Goal: Task Accomplishment & Management: Manage account settings

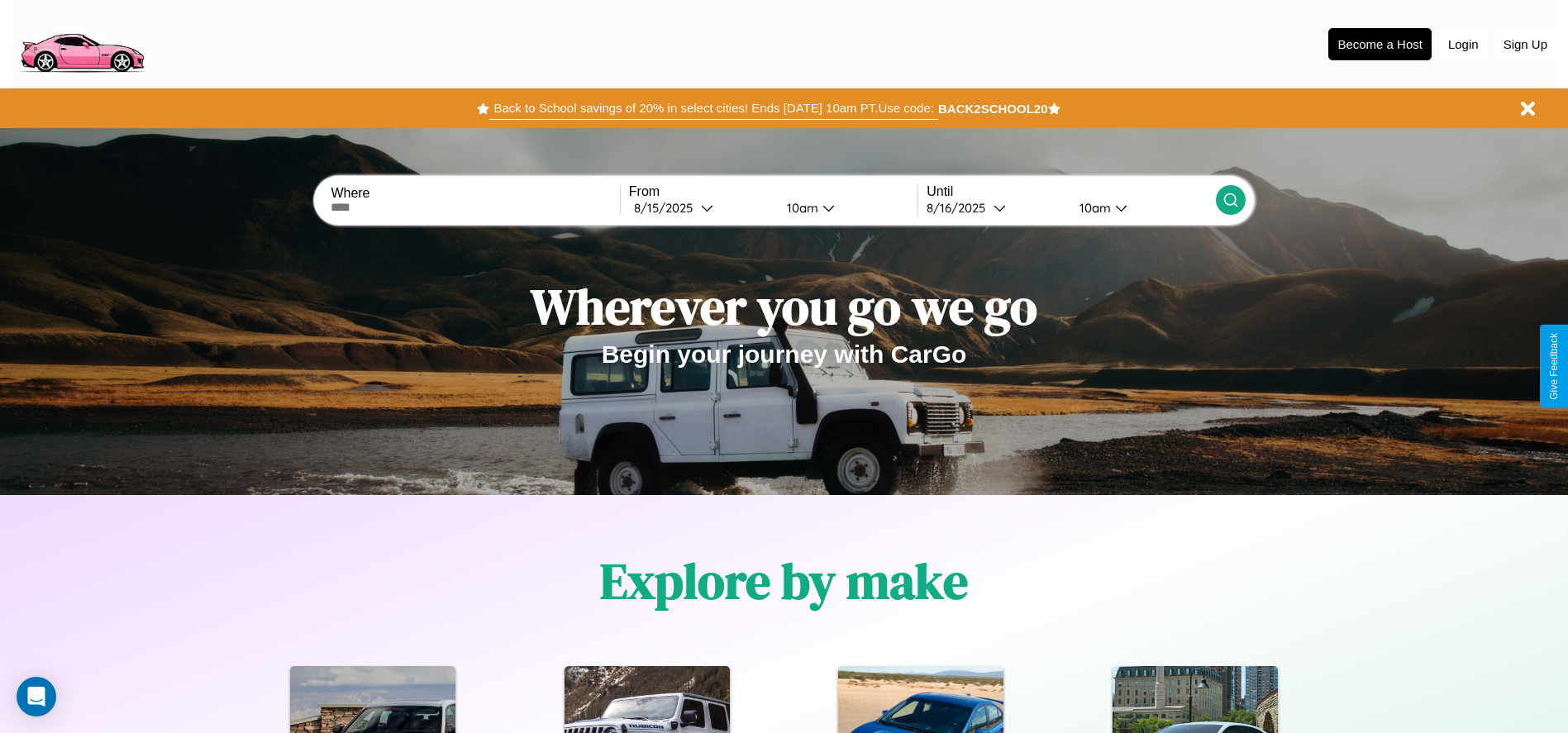
click at [713, 108] on button "Back to School savings of 20% in select cities! Ends [DATE] 10am PT. Use code:" at bounding box center [713, 108] width 448 height 23
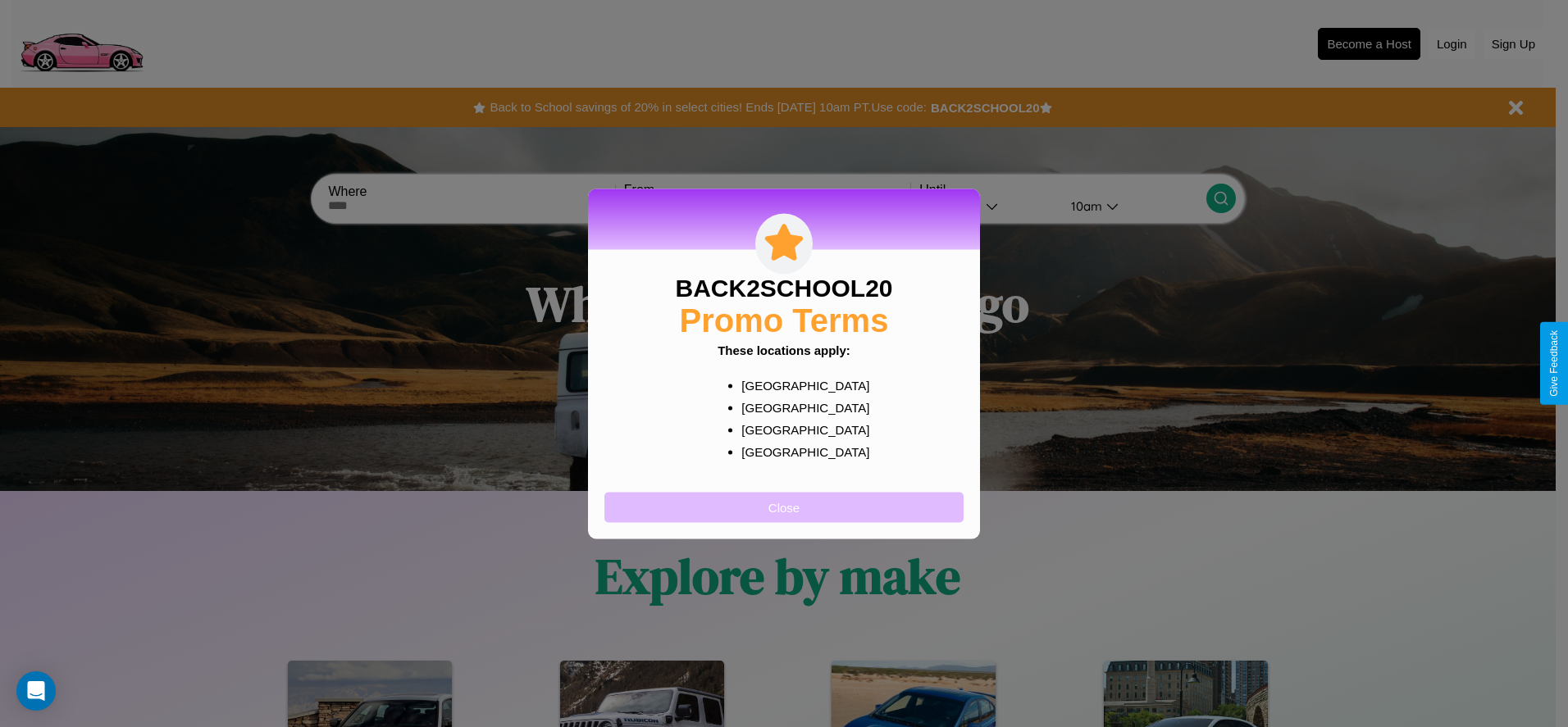
click at [784, 507] on button "Close" at bounding box center [784, 507] width 359 height 31
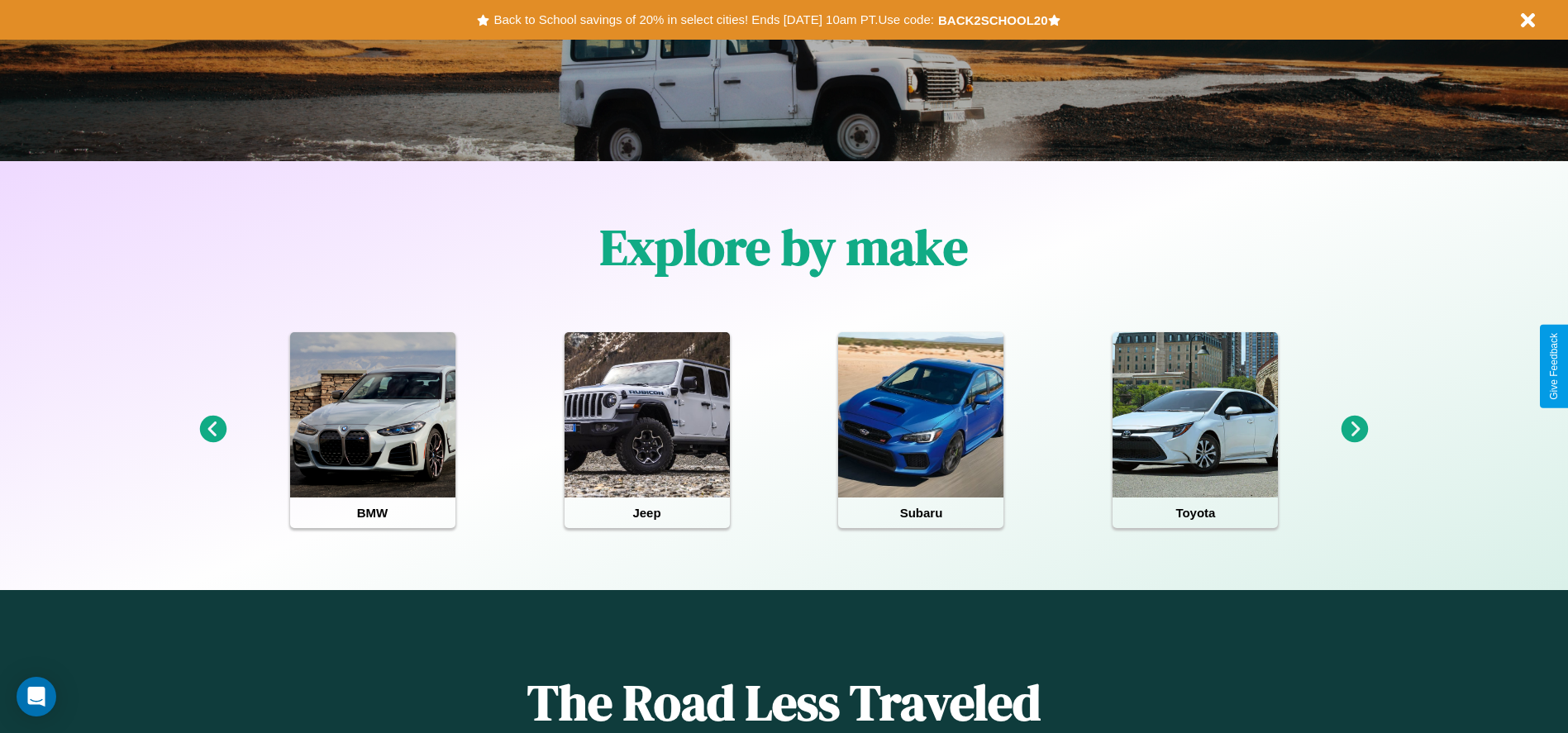
scroll to position [343, 0]
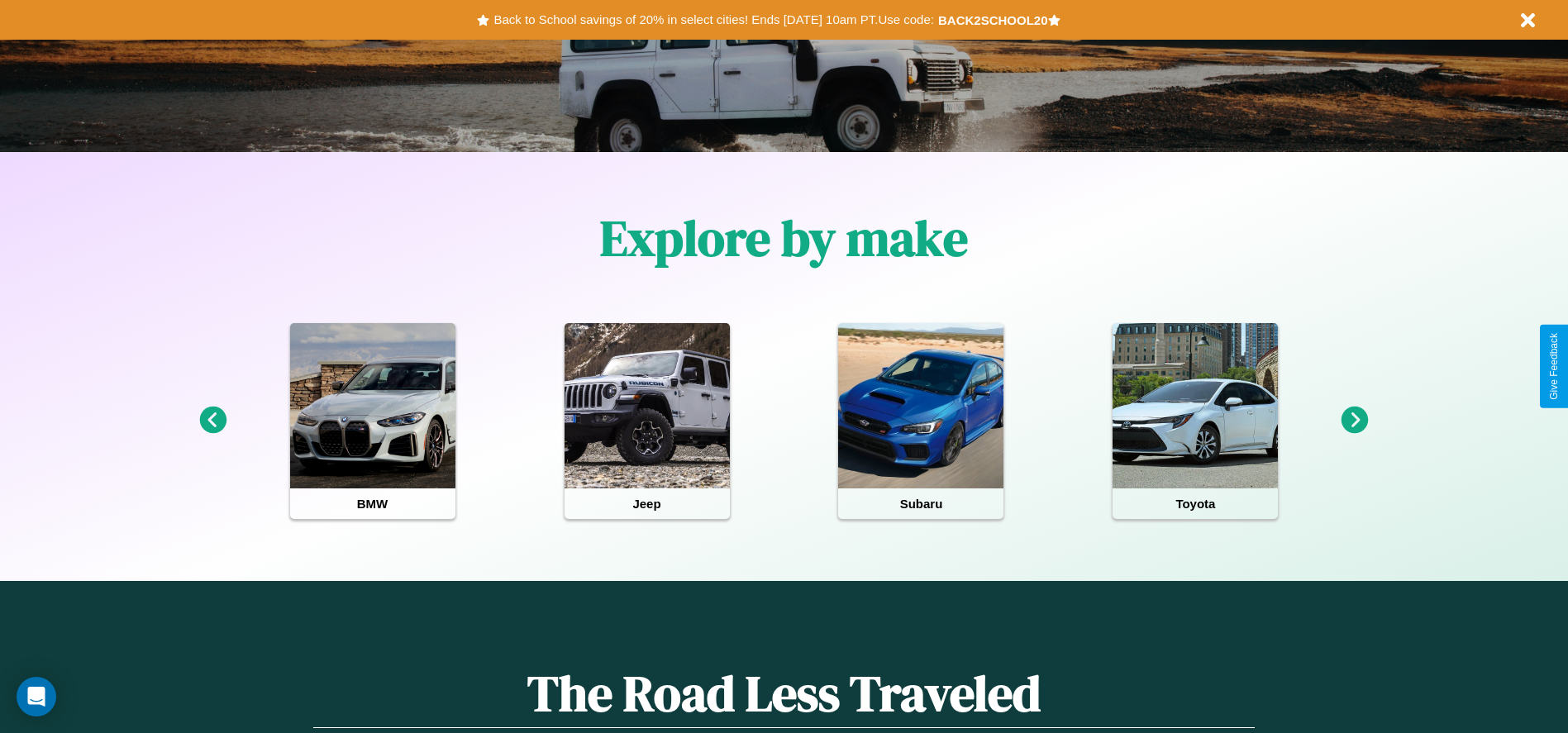
click at [212, 420] on icon at bounding box center [213, 420] width 27 height 27
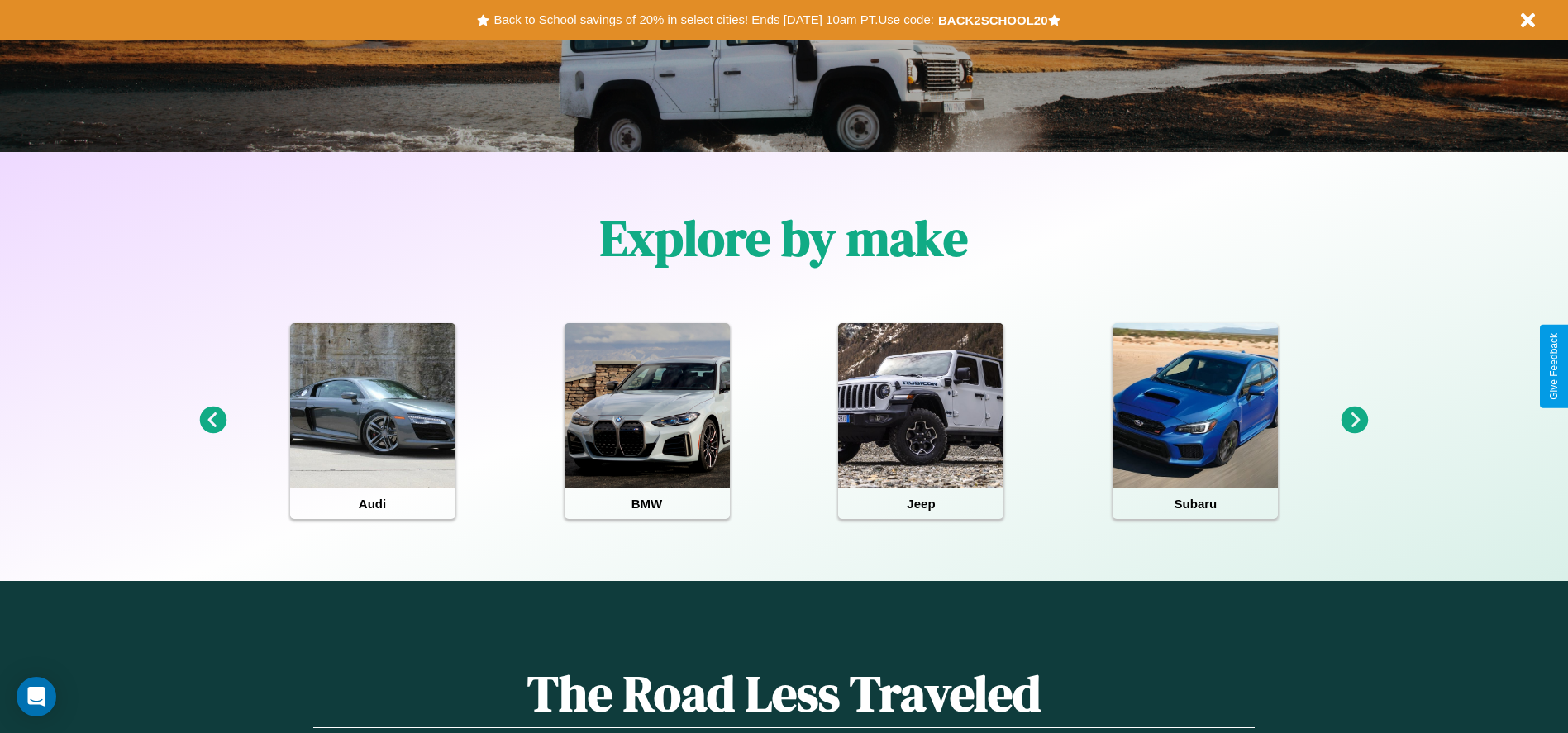
click at [1355, 420] on icon at bounding box center [1356, 420] width 27 height 27
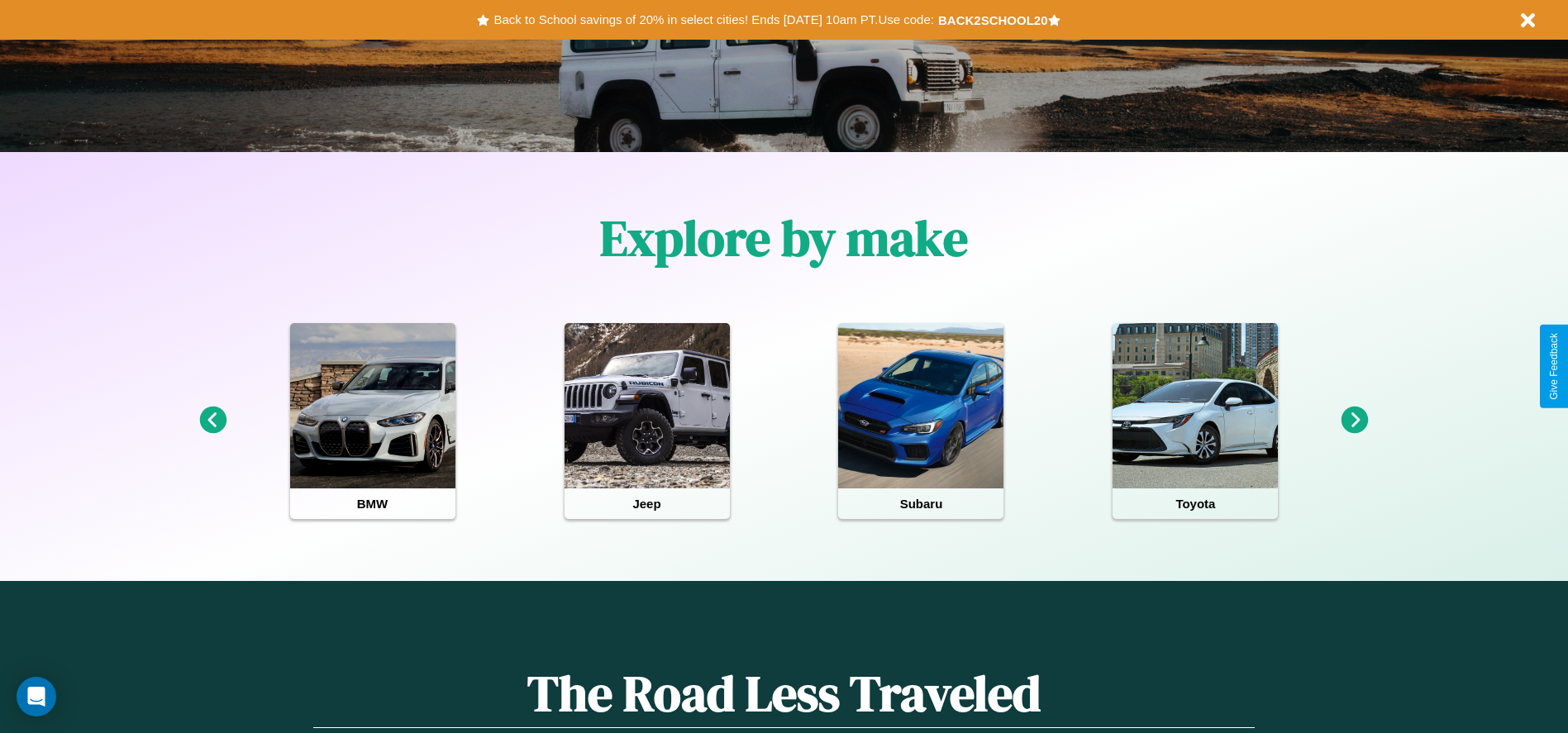
click at [212, 420] on icon at bounding box center [213, 420] width 27 height 27
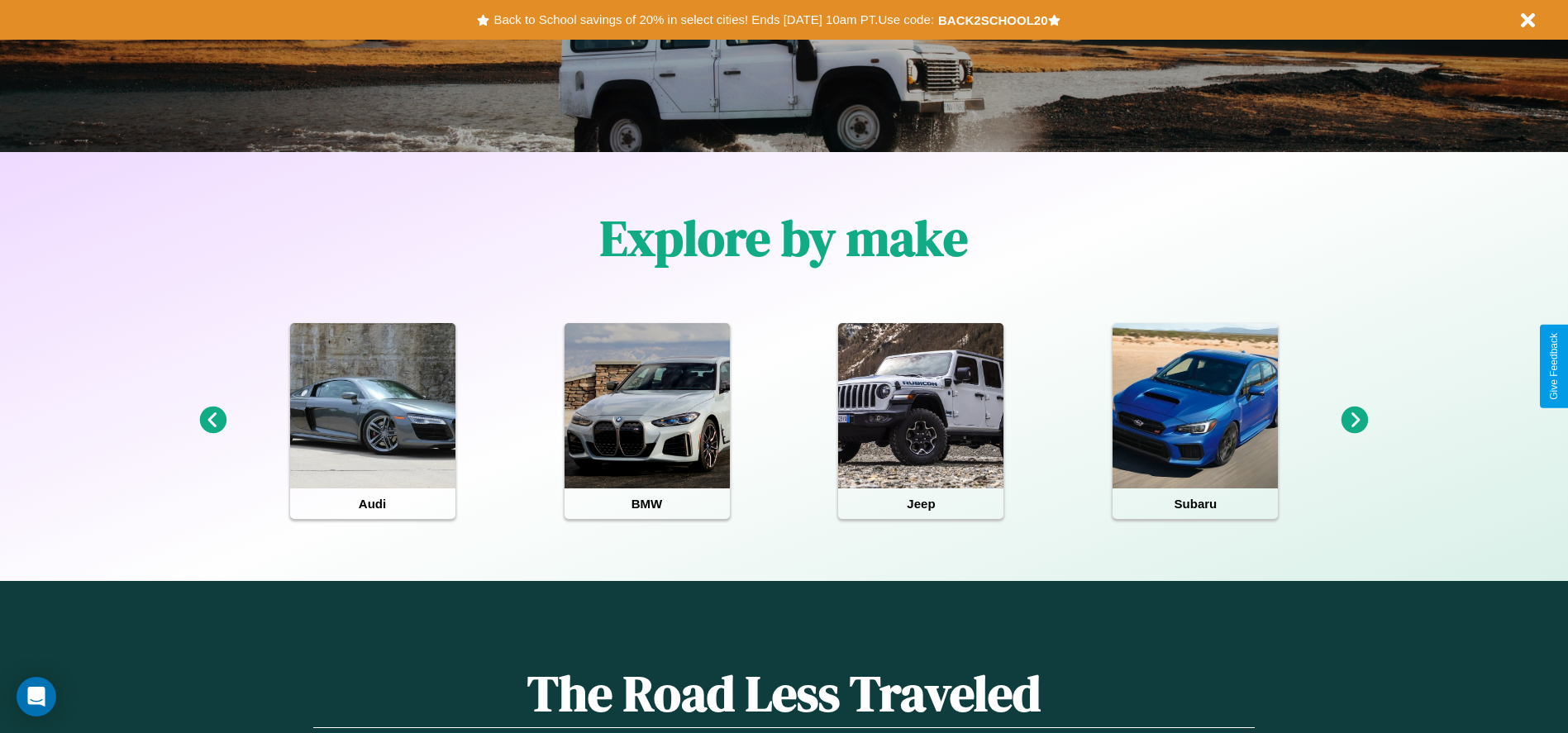
click at [1355, 420] on icon at bounding box center [1356, 420] width 27 height 27
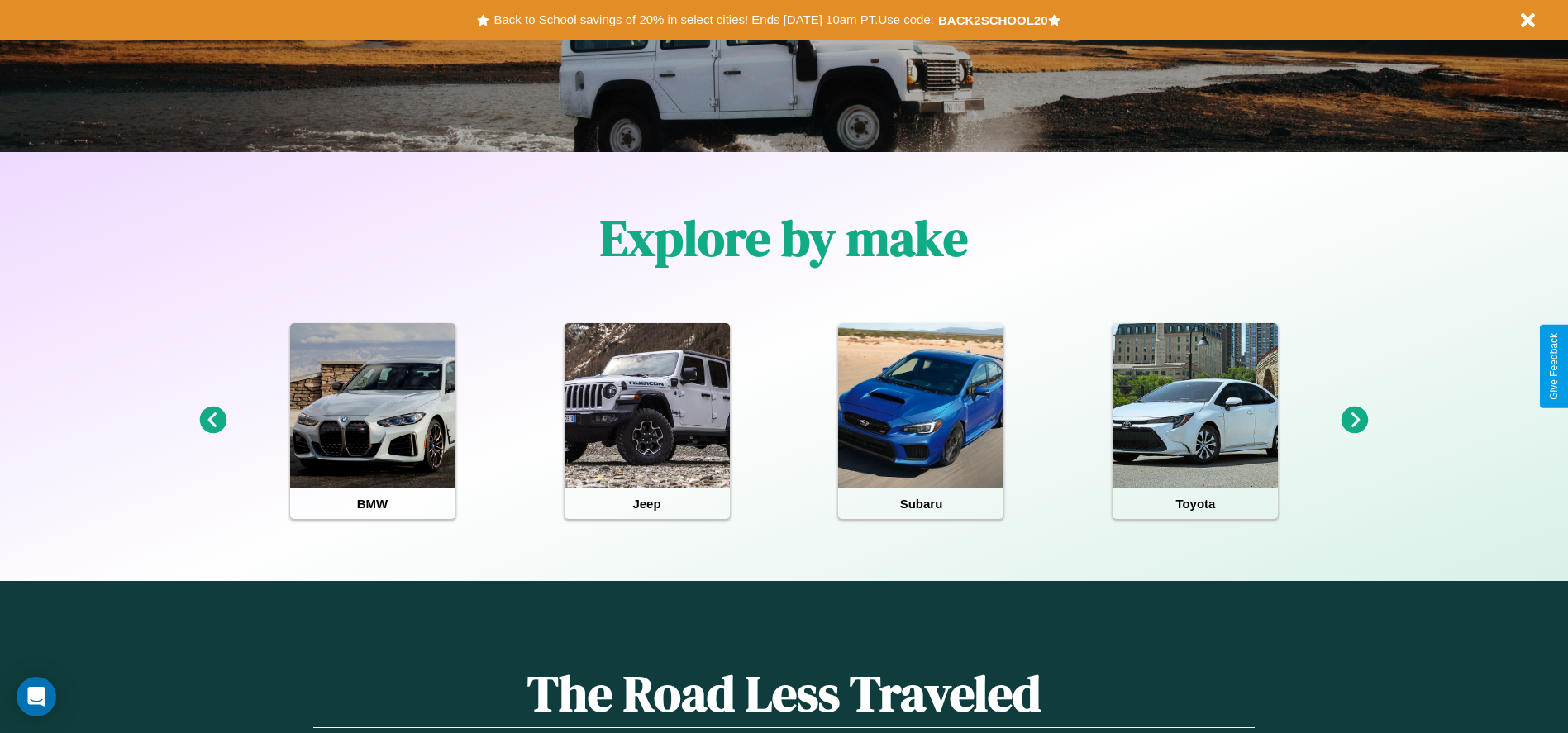
click at [1355, 420] on icon at bounding box center [1356, 420] width 27 height 27
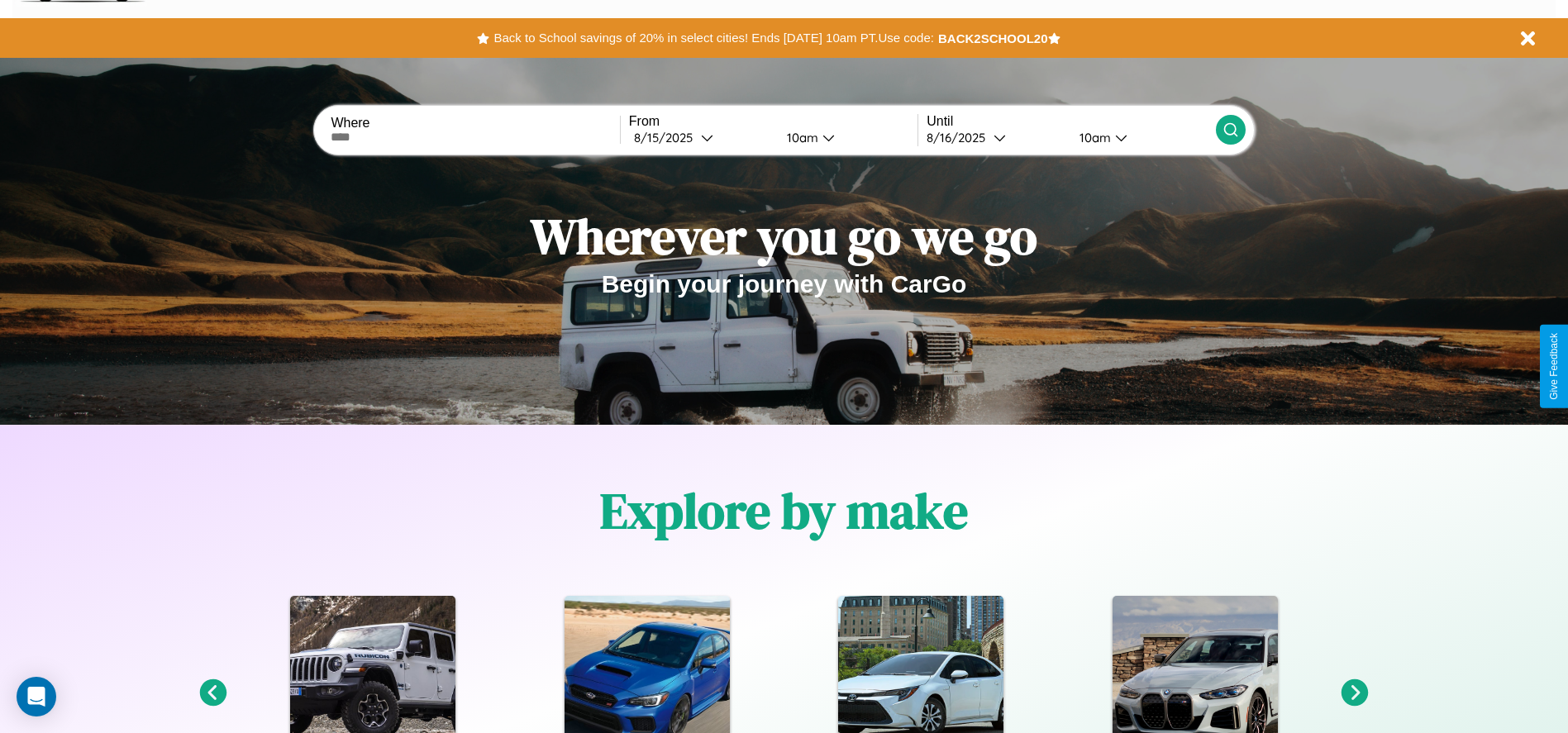
scroll to position [0, 0]
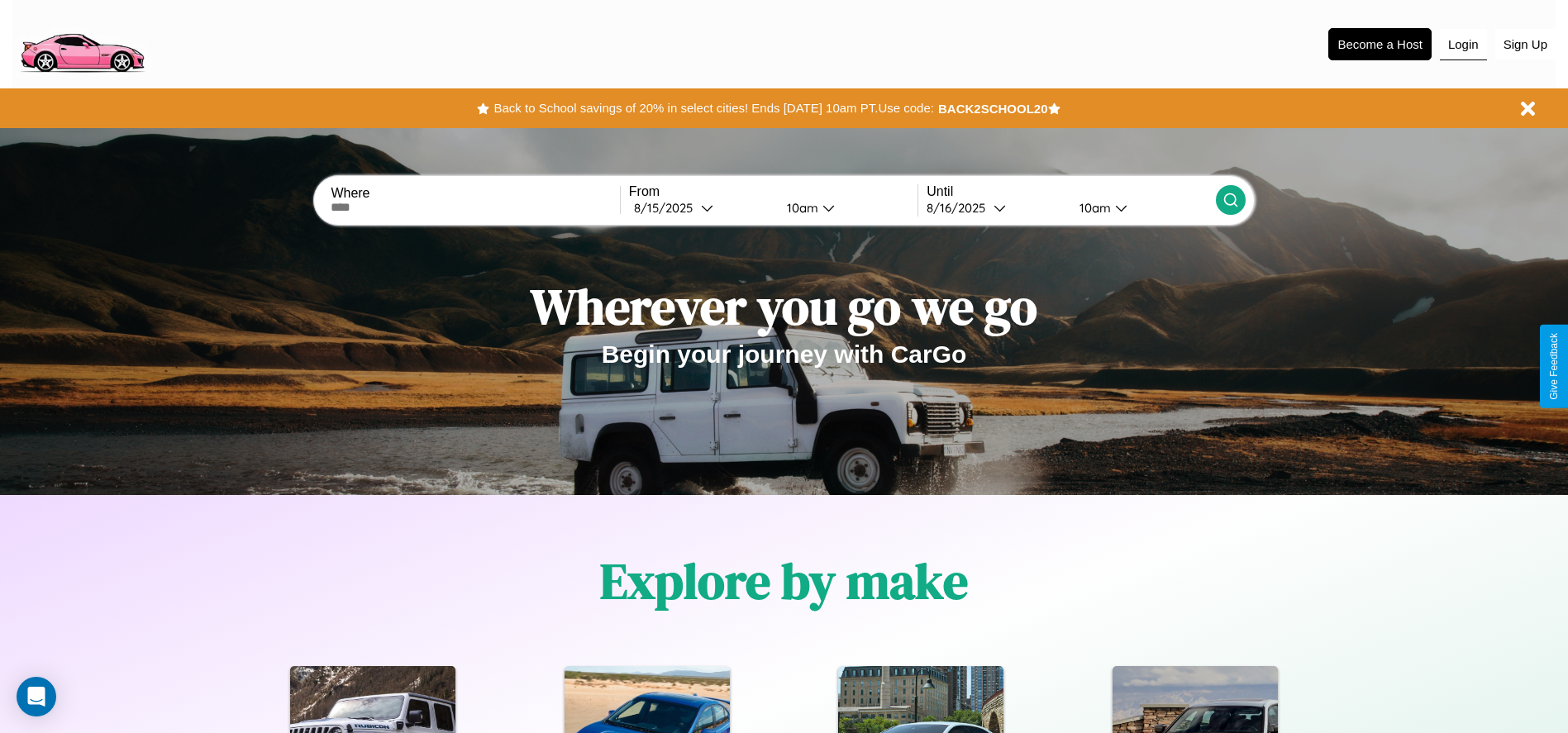
click at [1464, 44] on button "Login" at bounding box center [1464, 45] width 47 height 32
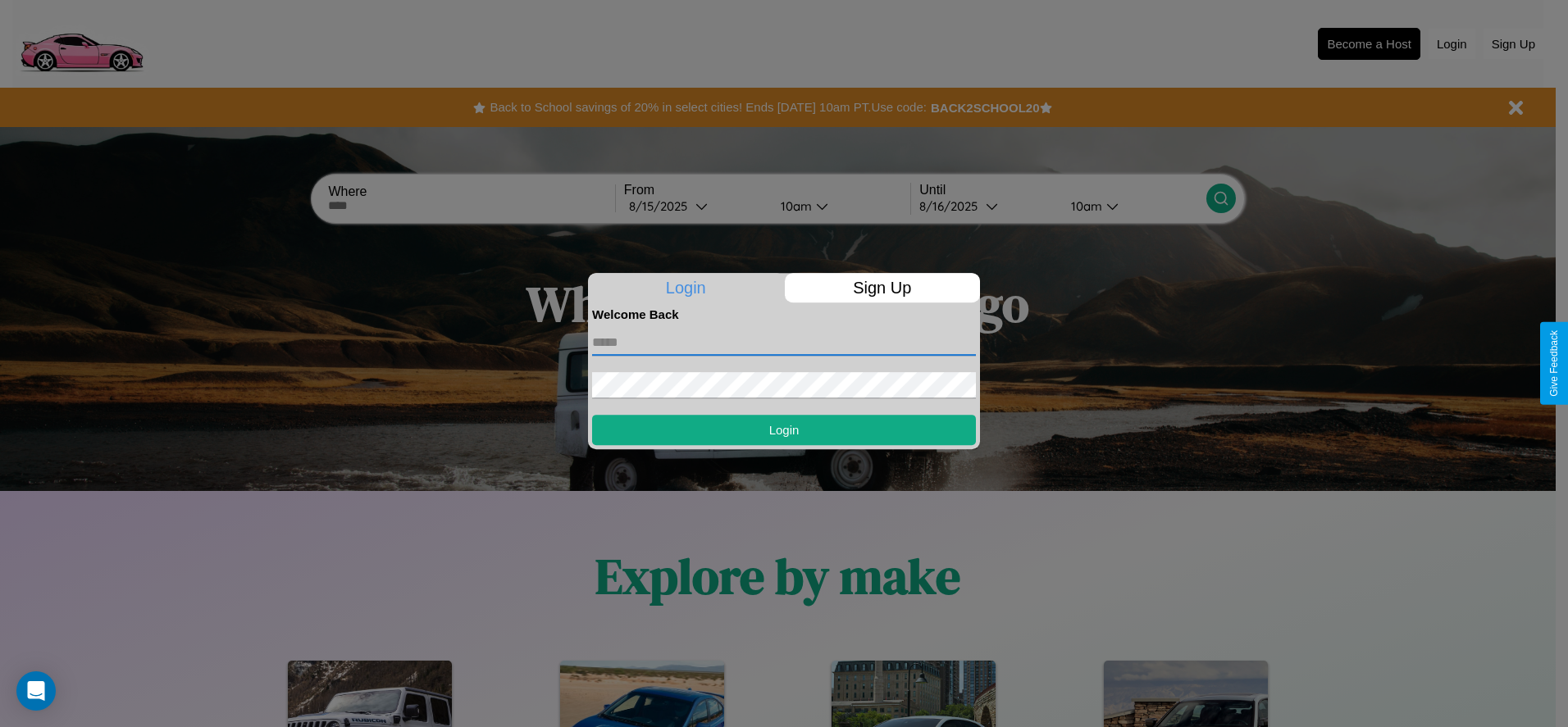
click at [784, 342] on input "text" at bounding box center [784, 342] width 384 height 26
type input "**********"
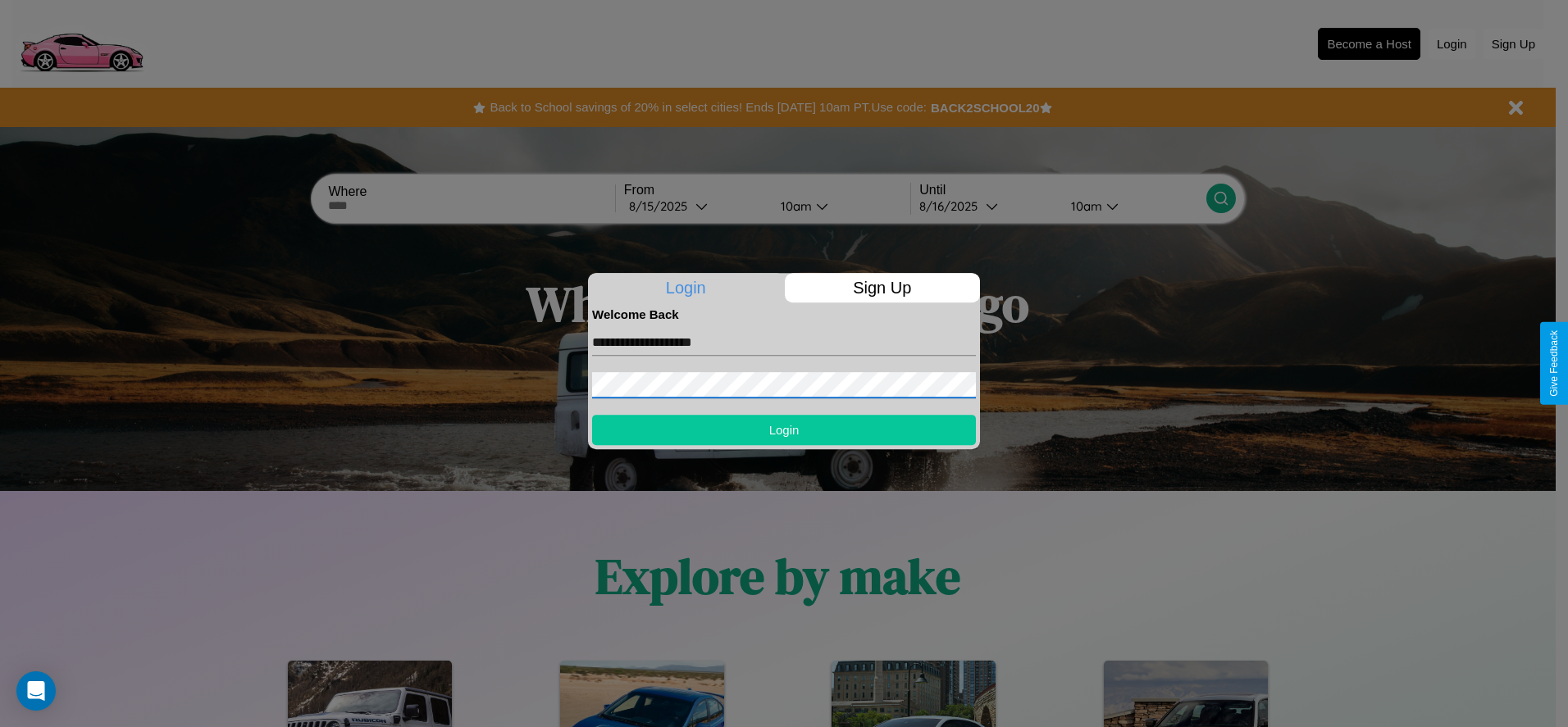
click at [784, 430] on button "Login" at bounding box center [784, 431] width 384 height 31
